Goal: Navigation & Orientation: Find specific page/section

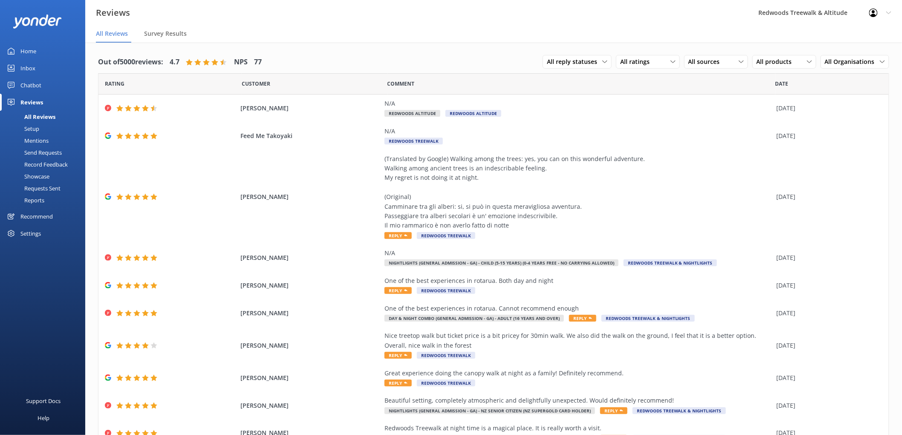
click at [39, 69] on link "Inbox" at bounding box center [42, 68] width 85 height 17
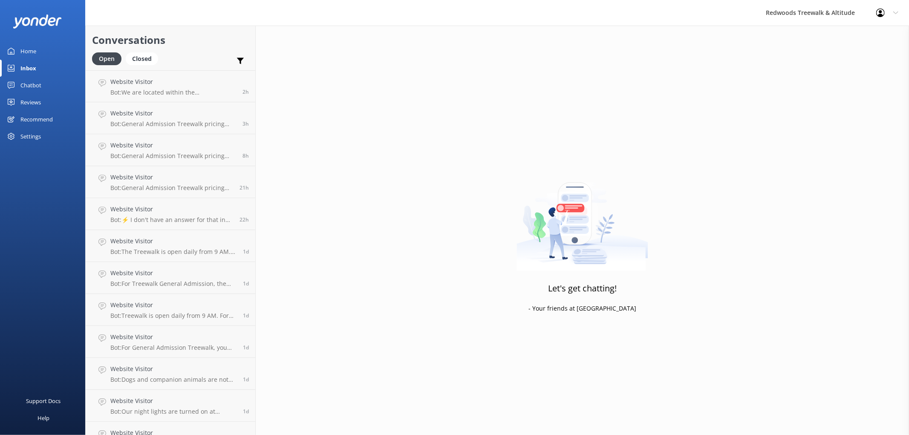
click at [36, 54] on div "Home" at bounding box center [28, 51] width 16 height 17
